Goal: Check status: Verify the current state of an ongoing process or item

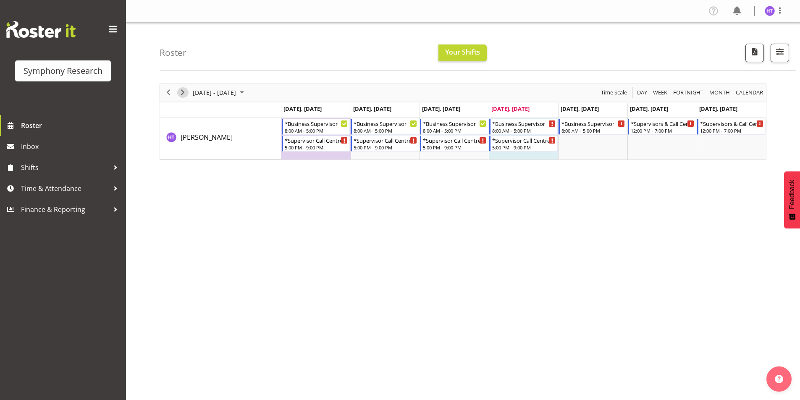
click at [183, 97] on span "Next" at bounding box center [183, 92] width 10 height 10
click at [316, 125] on div "*Business Supervisor" at bounding box center [317, 123] width 64 height 8
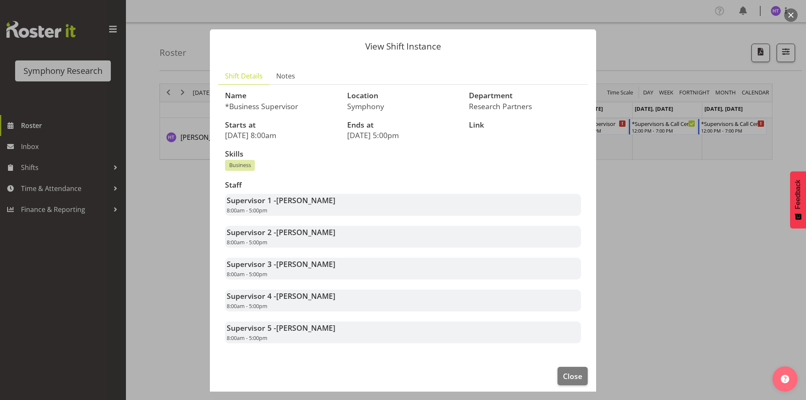
scroll to position [6, 0]
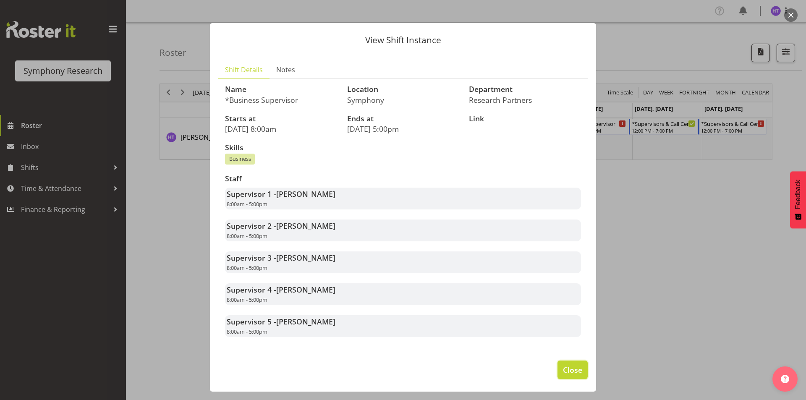
click at [563, 365] on span "Close" at bounding box center [572, 369] width 19 height 11
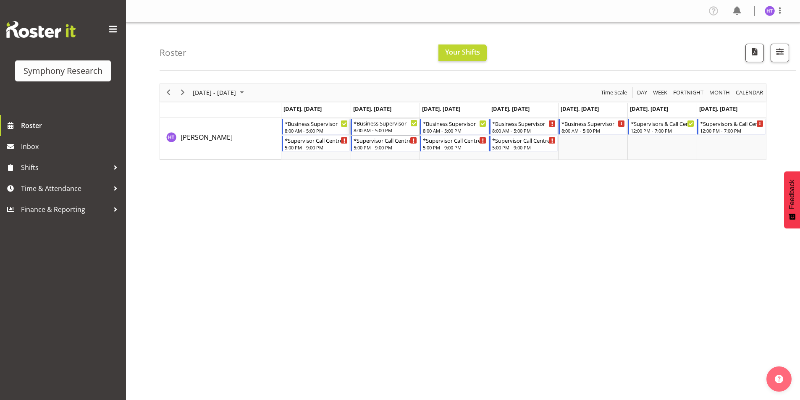
click at [379, 127] on div "*Business Supervisor 8:00 AM - 5:00 PM" at bounding box center [385, 127] width 64 height 16
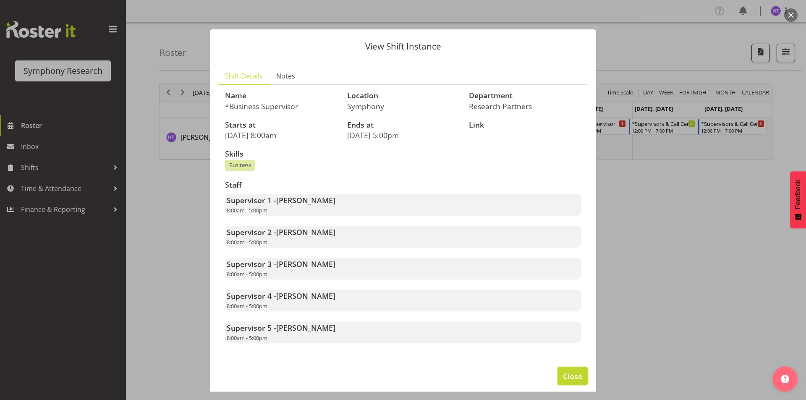
click at [563, 377] on span "Close" at bounding box center [572, 376] width 19 height 11
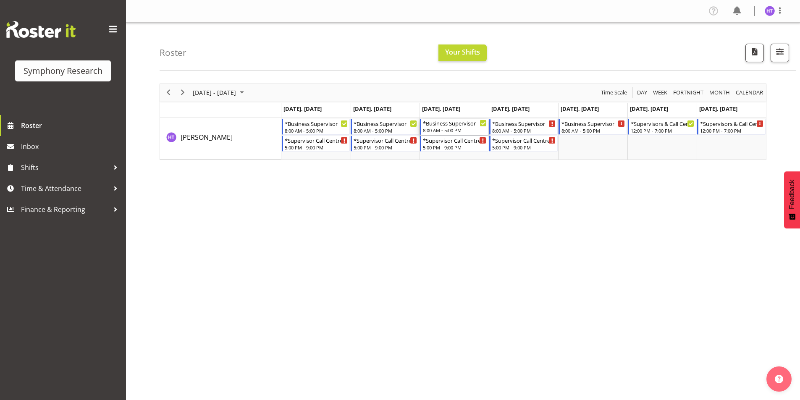
click at [447, 129] on div "8:00 AM - 5:00 PM" at bounding box center [455, 130] width 64 height 7
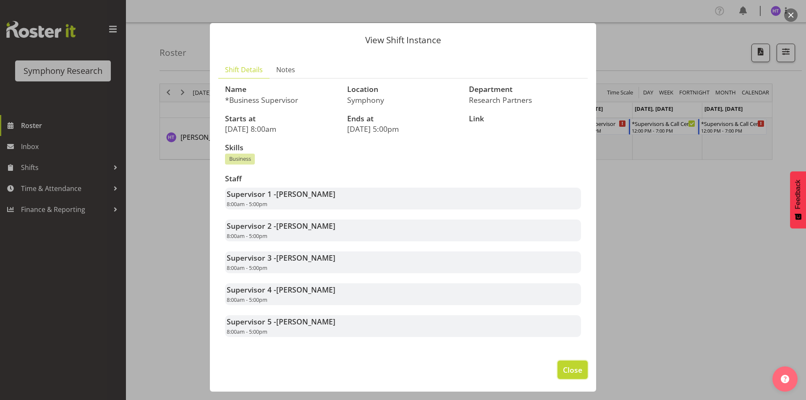
click at [565, 366] on span "Close" at bounding box center [572, 369] width 19 height 11
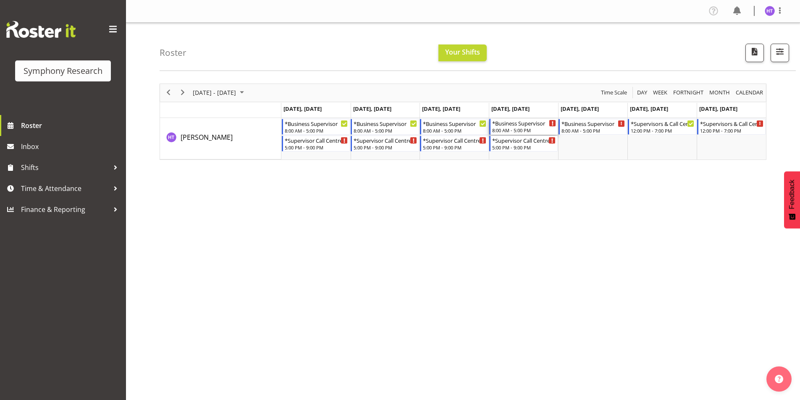
click at [517, 123] on div "*Business Supervisor" at bounding box center [524, 123] width 64 height 8
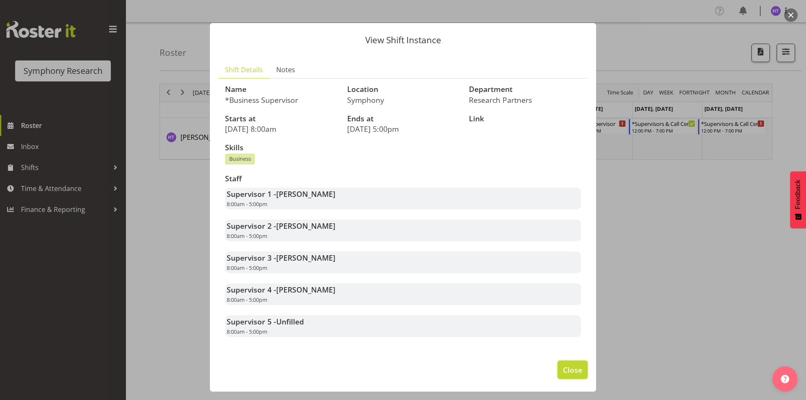
click at [564, 368] on span "Close" at bounding box center [572, 369] width 19 height 11
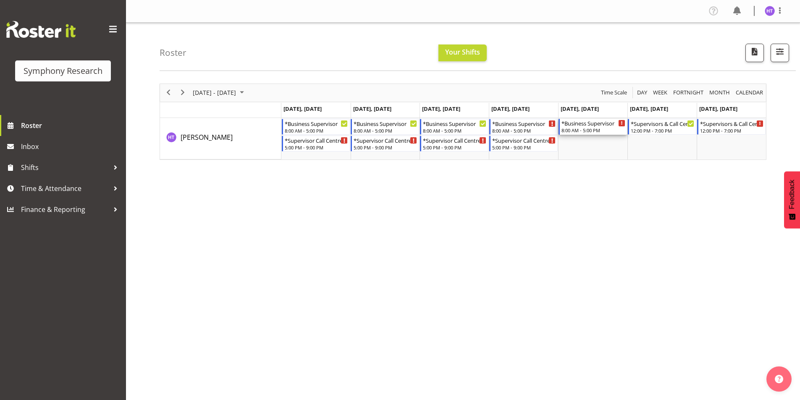
click at [574, 128] on div "8:00 AM - 5:00 PM" at bounding box center [593, 130] width 64 height 7
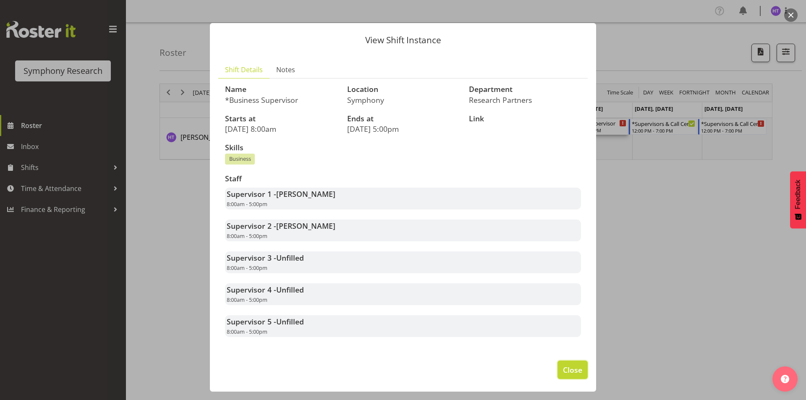
click at [574, 366] on span "Close" at bounding box center [572, 369] width 19 height 11
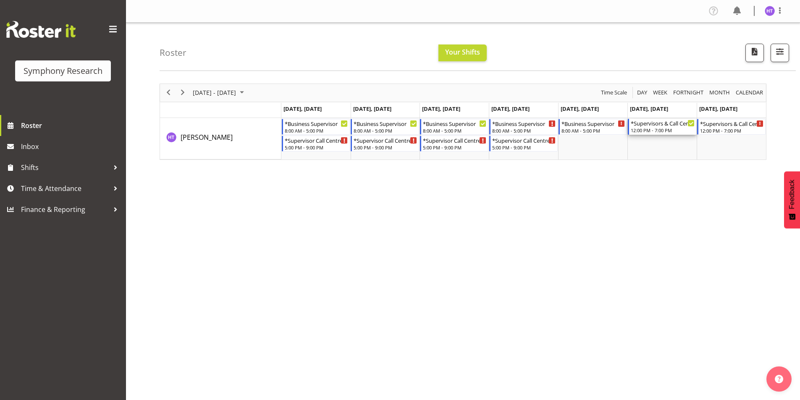
click at [655, 127] on div "*Supervisors & Call Centre Weekend 12:00 PM - 7:00 PM" at bounding box center [663, 127] width 64 height 16
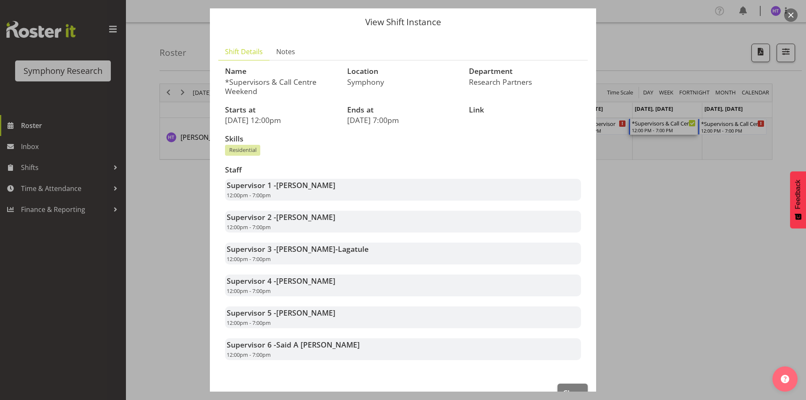
scroll to position [47, 0]
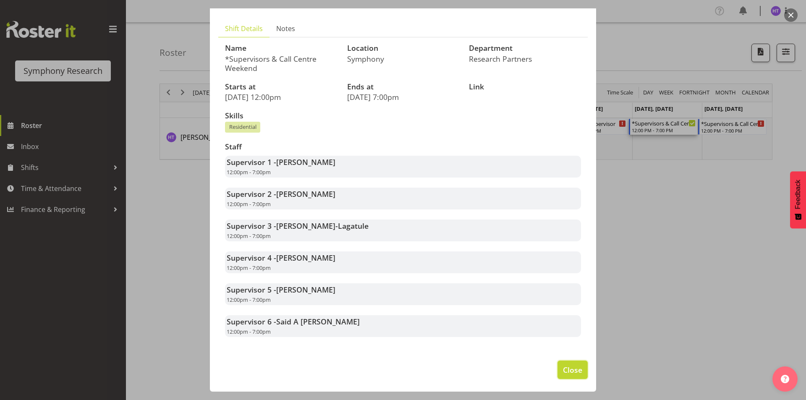
click at [563, 372] on span "Close" at bounding box center [572, 369] width 19 height 11
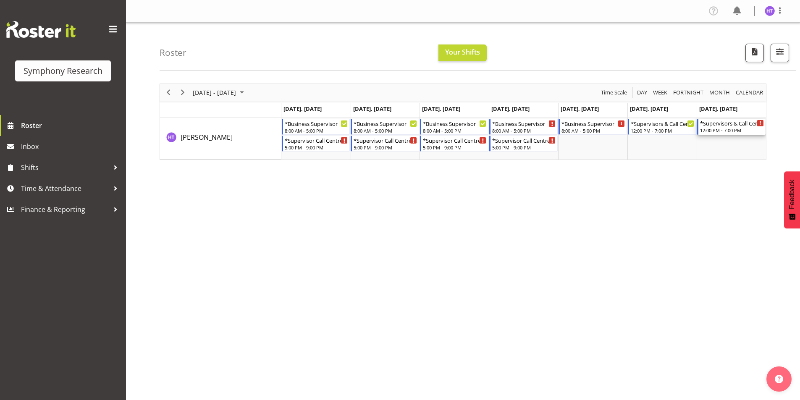
click at [717, 129] on div "12:00 PM - 7:00 PM" at bounding box center [732, 130] width 64 height 7
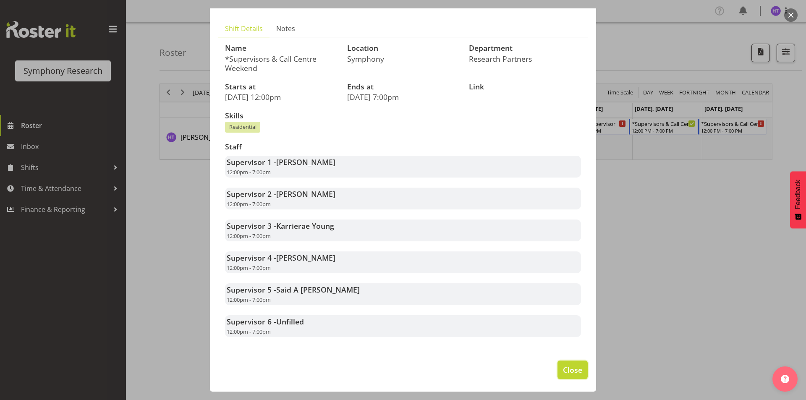
click at [564, 362] on button "Close" at bounding box center [572, 370] width 30 height 18
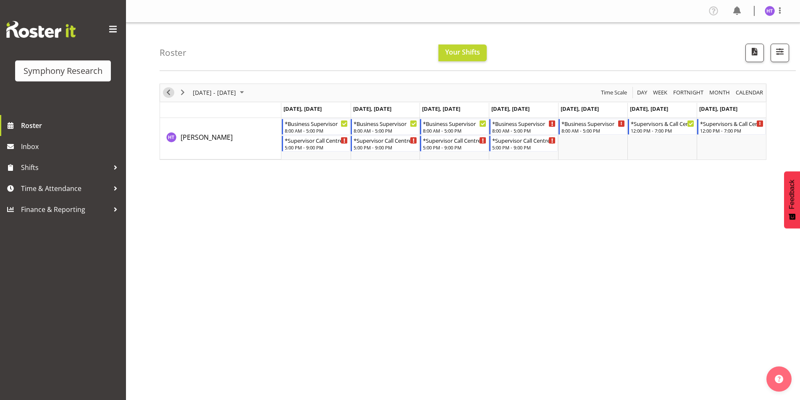
click at [166, 93] on span "Previous" at bounding box center [168, 92] width 10 height 10
click at [725, 128] on div "12:00 PM - 7:00 PM" at bounding box center [732, 130] width 64 height 7
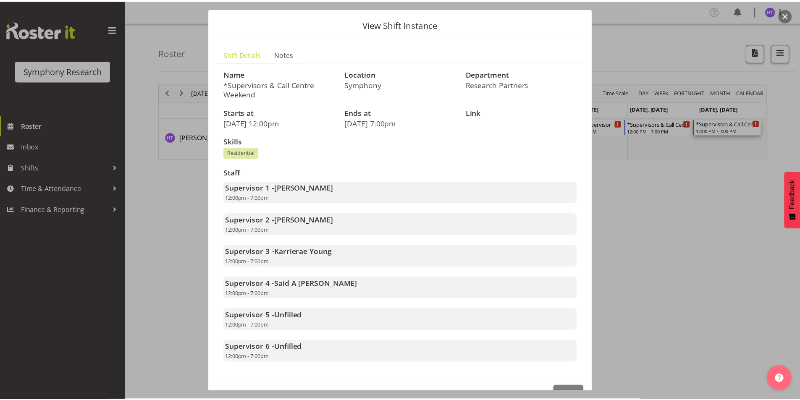
scroll to position [47, 0]
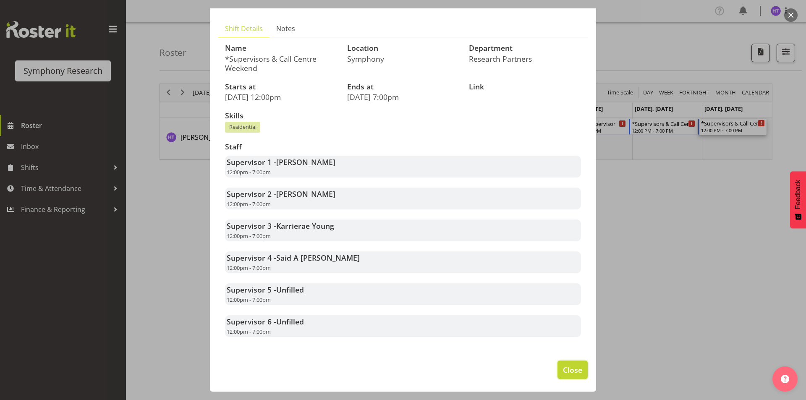
click at [567, 373] on span "Close" at bounding box center [572, 369] width 19 height 11
